Goal: Task Accomplishment & Management: Complete application form

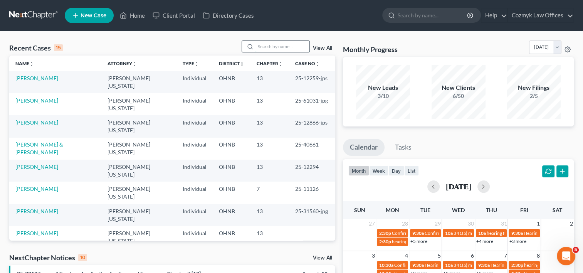
click at [276, 46] on input "search" at bounding box center [283, 46] width 54 height 11
type input "[PERSON_NAME]"
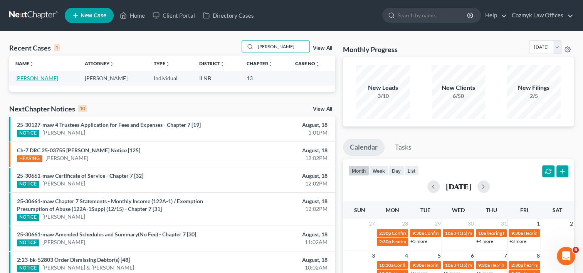
click at [28, 79] on link "[PERSON_NAME]" at bounding box center [36, 78] width 43 height 7
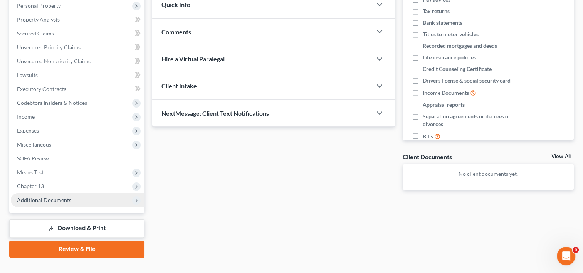
scroll to position [150, 0]
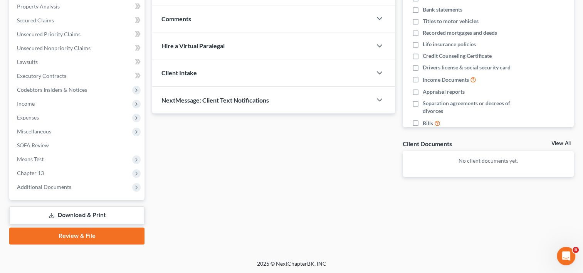
click at [103, 213] on link "Download & Print" at bounding box center [76, 215] width 135 height 18
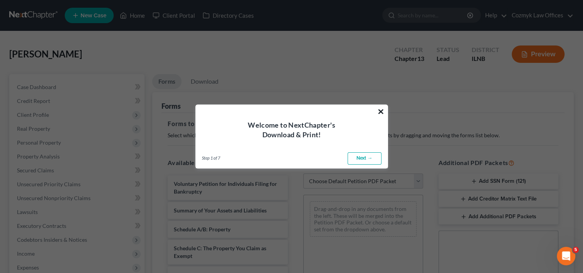
click at [381, 110] on button "×" at bounding box center [380, 111] width 7 height 12
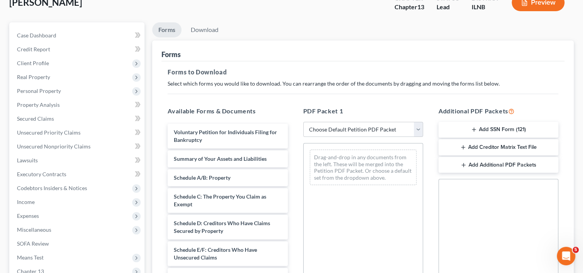
scroll to position [39, 0]
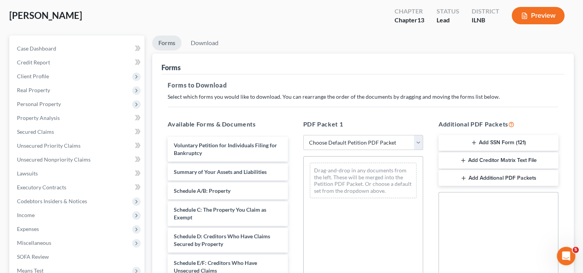
click at [422, 140] on select "Choose Default Petition PDF Packet Complete Bankruptcy Petition (all forms and …" at bounding box center [363, 142] width 120 height 15
select select "0"
click at [303, 135] on select "Choose Default Petition PDF Packet Complete Bankruptcy Petition (all forms and …" at bounding box center [363, 142] width 120 height 15
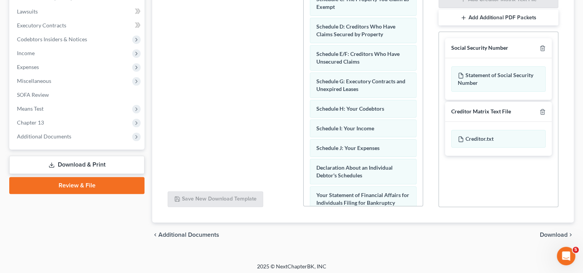
scroll to position [203, 0]
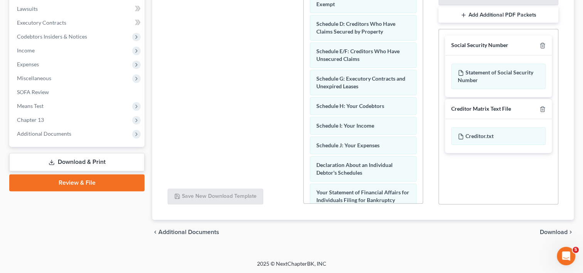
click at [553, 229] on span "Download" at bounding box center [554, 232] width 28 height 6
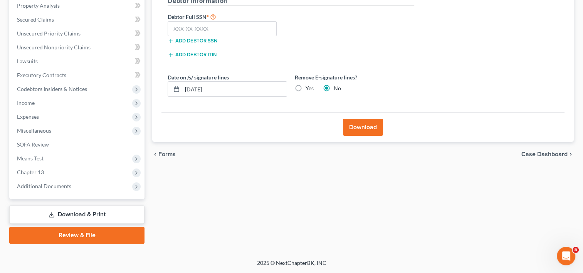
scroll to position [150, 0]
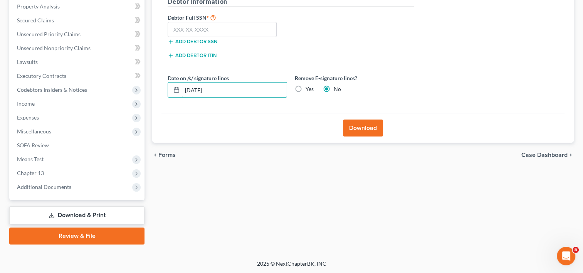
drag, startPoint x: 221, startPoint y: 89, endPoint x: 165, endPoint y: 85, distance: 56.0
click at [165, 85] on div "Date on /s/ signature lines [DATE]" at bounding box center [227, 86] width 127 height 24
click at [306, 89] on label "Yes" at bounding box center [310, 89] width 8 height 8
click at [309, 89] on input "Yes" at bounding box center [311, 87] width 5 height 5
radio input "true"
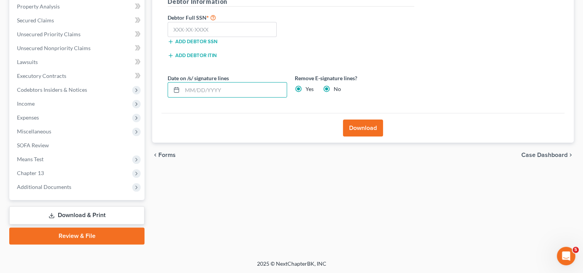
radio input "false"
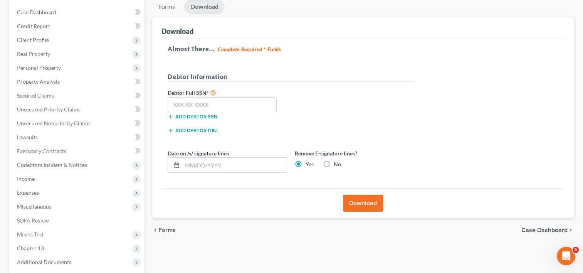
scroll to position [73, 0]
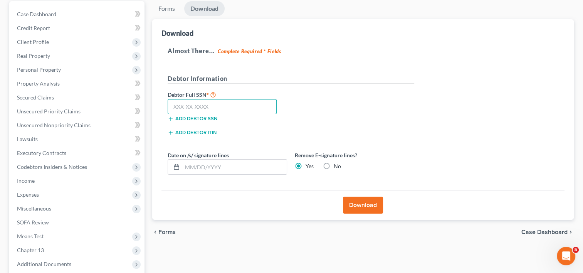
click at [228, 105] on input "text" at bounding box center [222, 106] width 109 height 15
type input "355-56-0340"
click at [372, 211] on button "Download" at bounding box center [363, 205] width 40 height 17
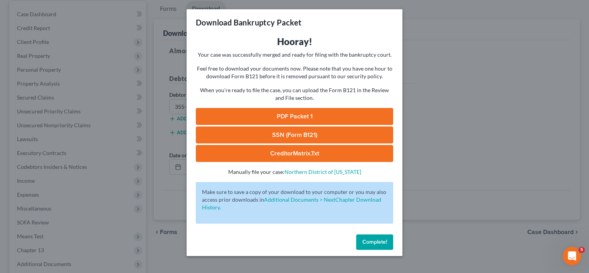
click at [287, 116] on link "PDF Packet 1" at bounding box center [294, 116] width 197 height 17
click at [313, 136] on link "SSN (Form B121)" at bounding box center [294, 134] width 197 height 17
click at [385, 245] on button "Complete!" at bounding box center [374, 241] width 37 height 15
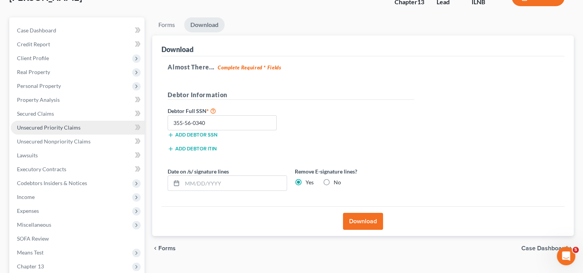
scroll to position [0, 0]
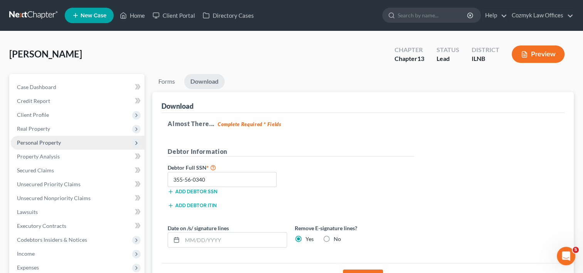
click at [55, 145] on span "Personal Property" at bounding box center [39, 142] width 44 height 7
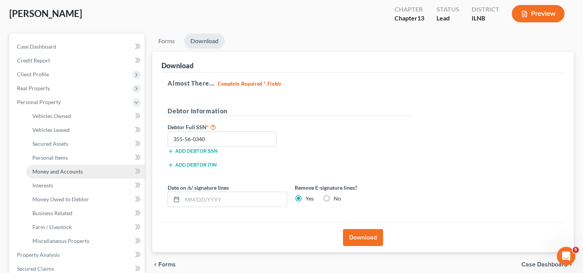
scroll to position [116, 0]
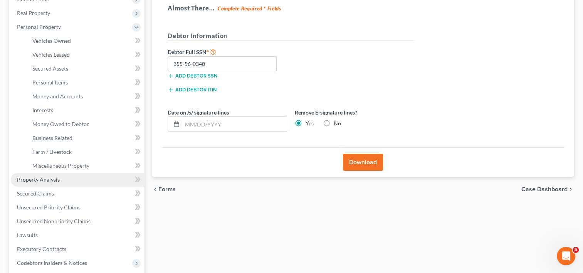
click at [42, 177] on span "Property Analysis" at bounding box center [38, 179] width 43 height 7
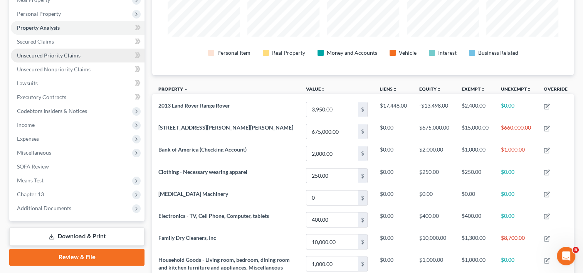
scroll to position [116, 0]
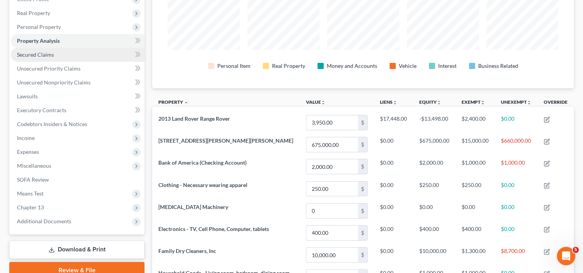
click at [45, 56] on span "Secured Claims" at bounding box center [35, 54] width 37 height 7
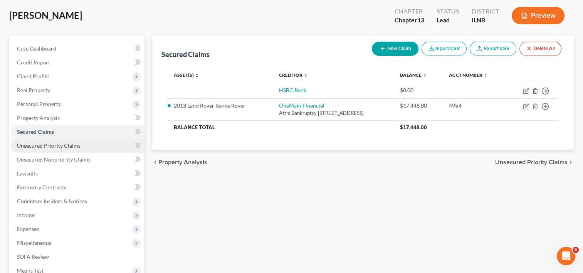
click at [67, 148] on span "Unsecured Priority Claims" at bounding box center [49, 145] width 64 height 7
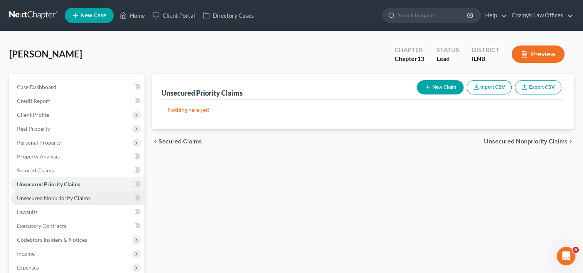
click at [69, 197] on span "Unsecured Nonpriority Claims" at bounding box center [54, 198] width 74 height 7
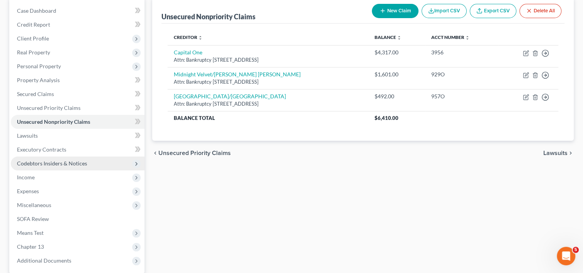
scroll to position [77, 0]
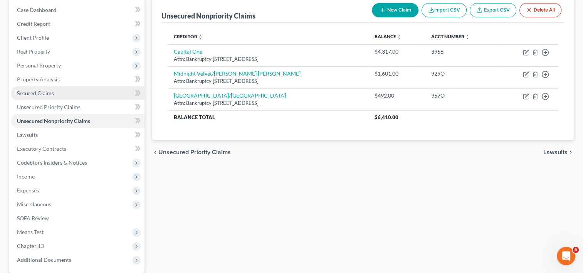
click at [42, 95] on span "Secured Claims" at bounding box center [35, 93] width 37 height 7
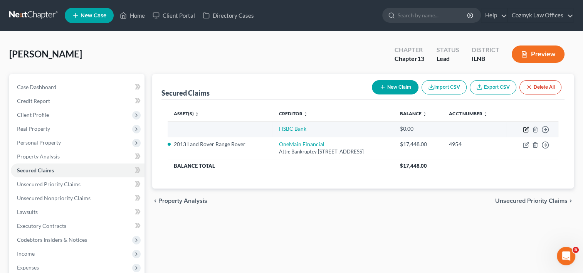
click at [525, 128] on icon "button" at bounding box center [525, 130] width 5 height 5
select select "0"
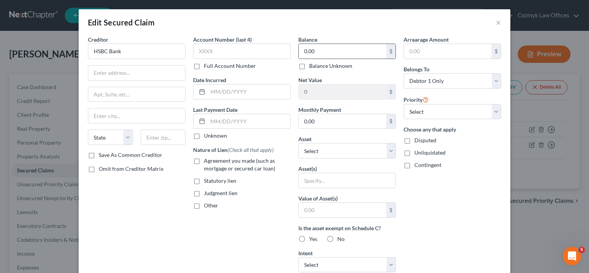
click at [333, 53] on input "0.00" at bounding box center [342, 51] width 87 height 15
type input "523,253.90"
click at [456, 52] on input "text" at bounding box center [447, 51] width 87 height 15
click at [452, 51] on input "text" at bounding box center [447, 51] width 87 height 15
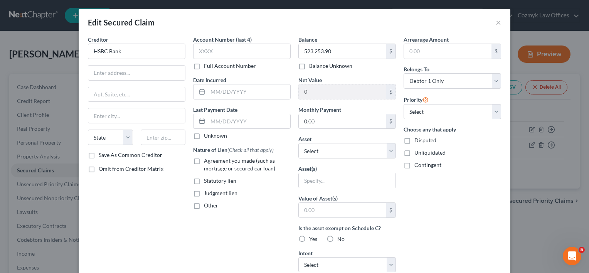
click at [463, 221] on div "Arrearage Amount $ Belongs To * Select Debtor 1 Only Debtor 2 Only Debtor 1 And…" at bounding box center [452, 207] width 105 height 344
